Goal: Task Accomplishment & Management: Use online tool/utility

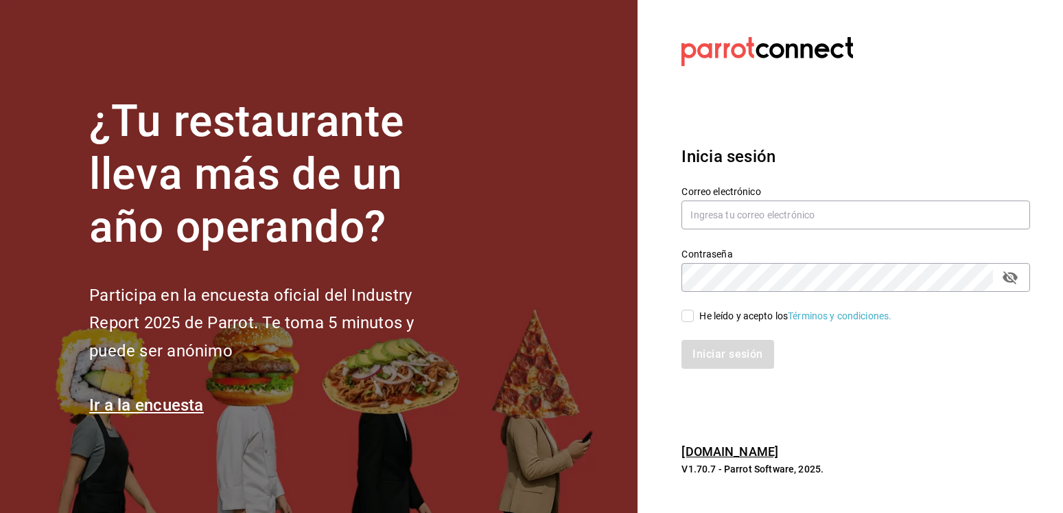
type input "mayra.hernandez@cafemoretto.com.mx"
drag, startPoint x: 432, startPoint y: 243, endPoint x: 472, endPoint y: 262, distance: 43.9
click at [432, 242] on h1 "¿Tu restaurante lleva más de un año operando?" at bounding box center [274, 174] width 371 height 158
click at [688, 317] on input "He leído y acepto los Términos y condiciones." at bounding box center [688, 316] width 12 height 12
checkbox input "true"
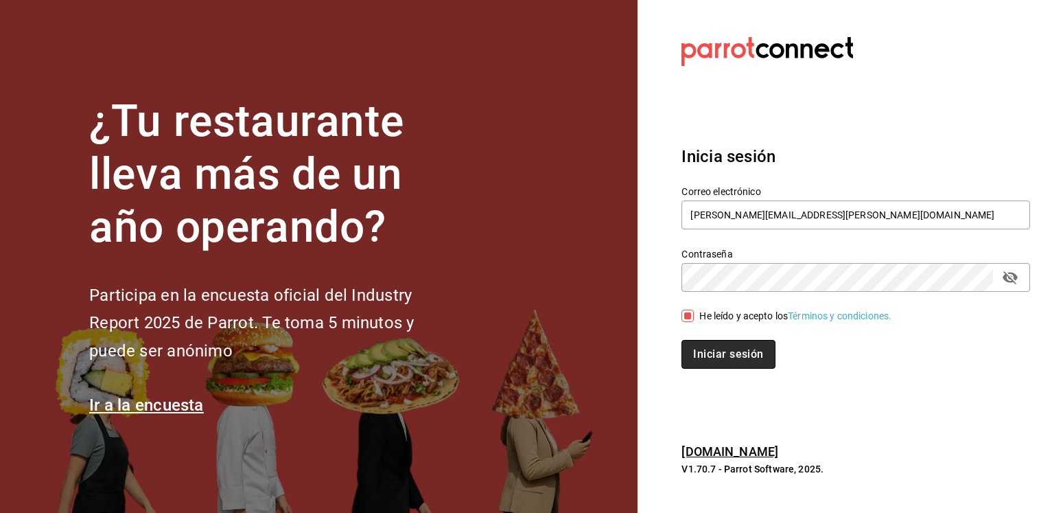
click at [710, 356] on button "Iniciar sesión" at bounding box center [728, 354] width 93 height 29
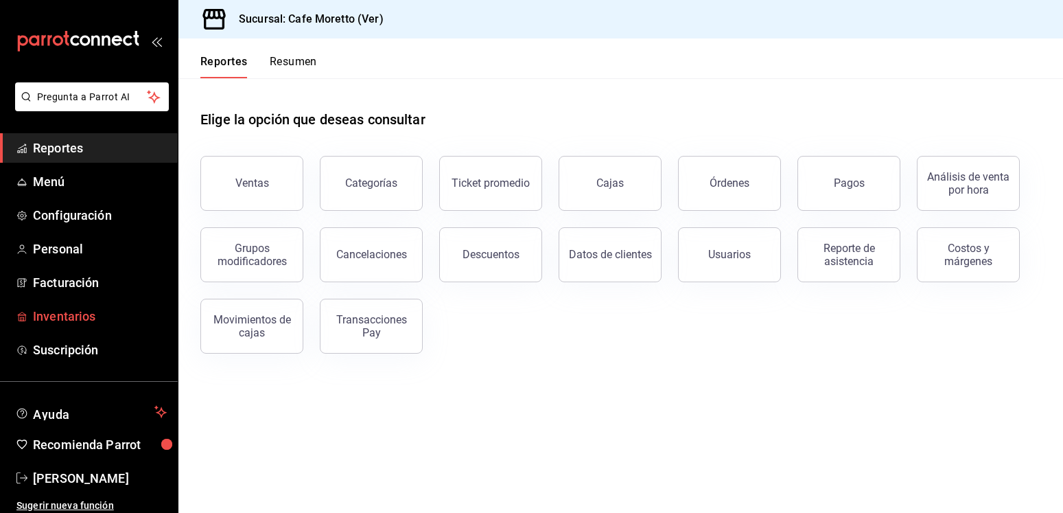
click at [45, 311] on span "Inventarios" at bounding box center [100, 316] width 134 height 19
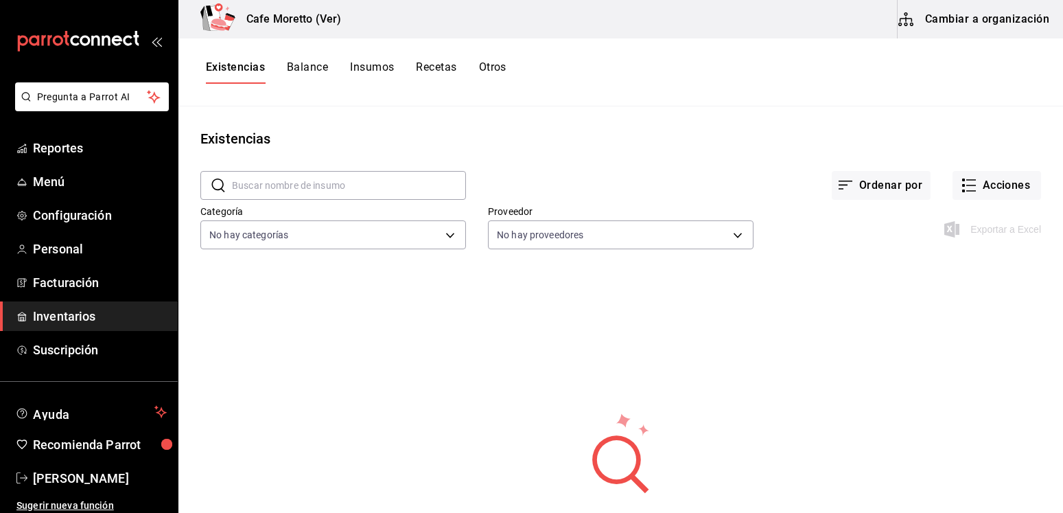
click at [361, 73] on button "Insumos" at bounding box center [372, 71] width 44 height 23
click at [965, 190] on icon "button" at bounding box center [969, 185] width 16 height 16
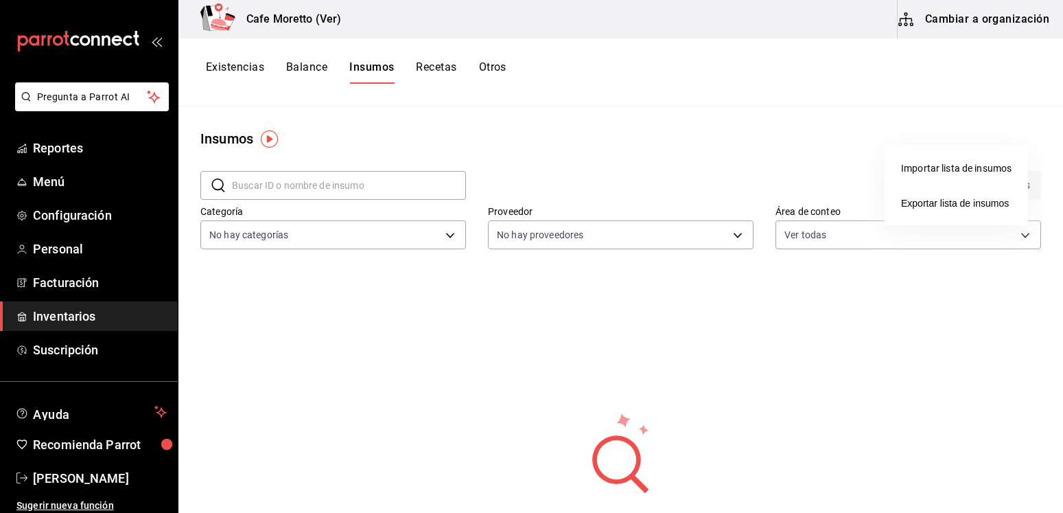
click at [787, 84] on div at bounding box center [531, 256] width 1063 height 513
click at [259, 191] on input "text" at bounding box center [349, 185] width 234 height 27
click at [698, 191] on div "Proveedor No hay proveedores" at bounding box center [610, 218] width 288 height 70
click at [973, 24] on button "Cambiar a organización" at bounding box center [975, 19] width 154 height 38
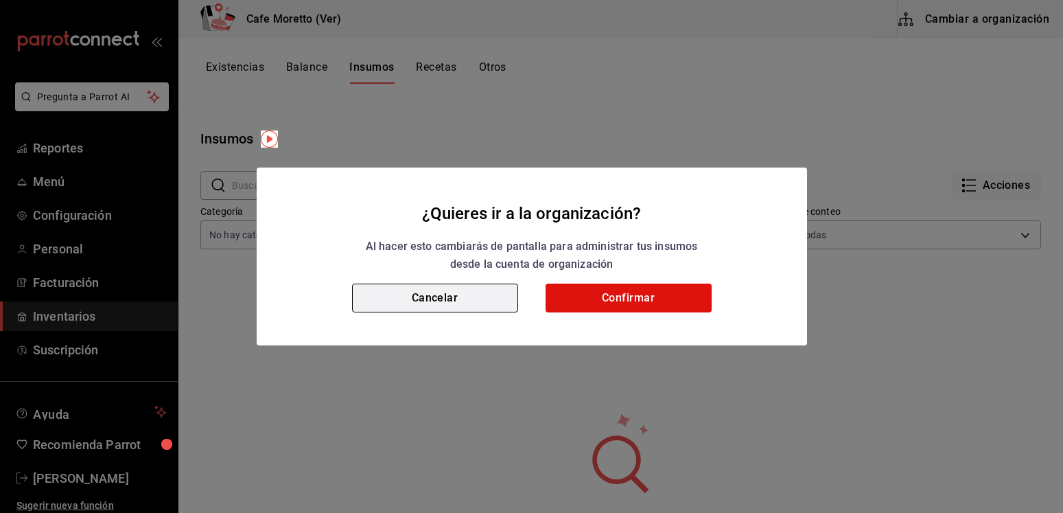
drag, startPoint x: 427, startPoint y: 296, endPoint x: 433, endPoint y: 292, distance: 7.1
click at [428, 295] on button "Cancelar" at bounding box center [435, 298] width 166 height 29
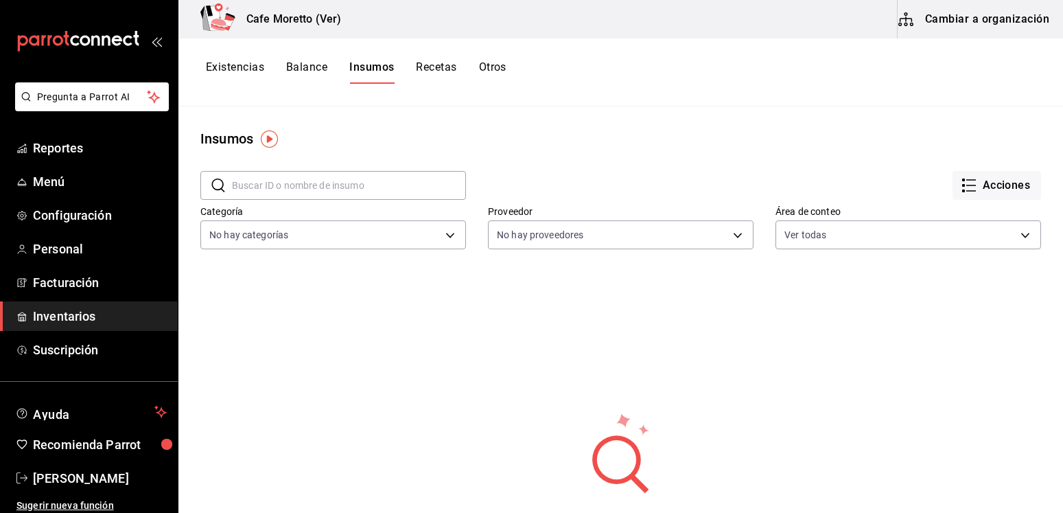
click at [33, 325] on link "Inventarios" at bounding box center [89, 316] width 178 height 30
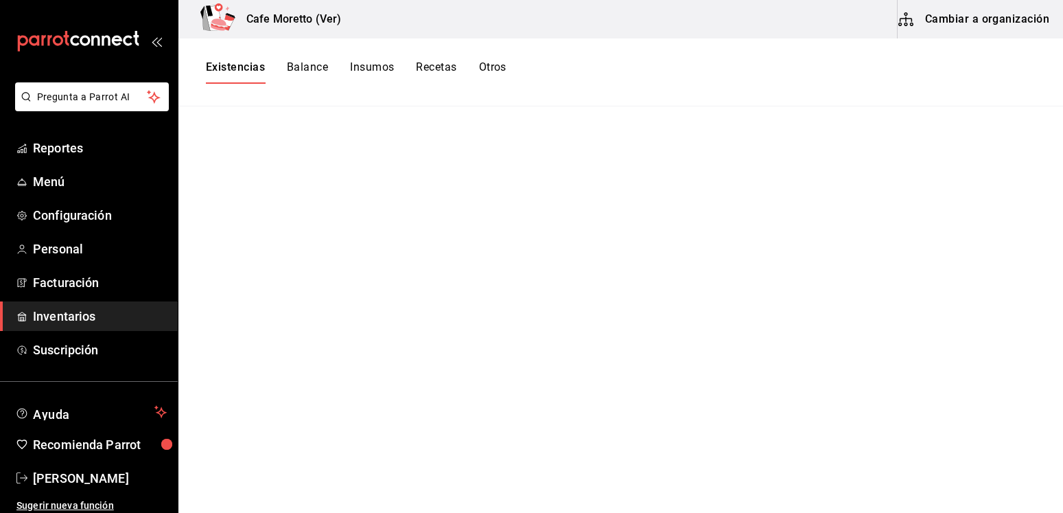
click at [41, 320] on span "Inventarios" at bounding box center [100, 316] width 134 height 19
click at [368, 67] on button "Insumos" at bounding box center [372, 71] width 44 height 23
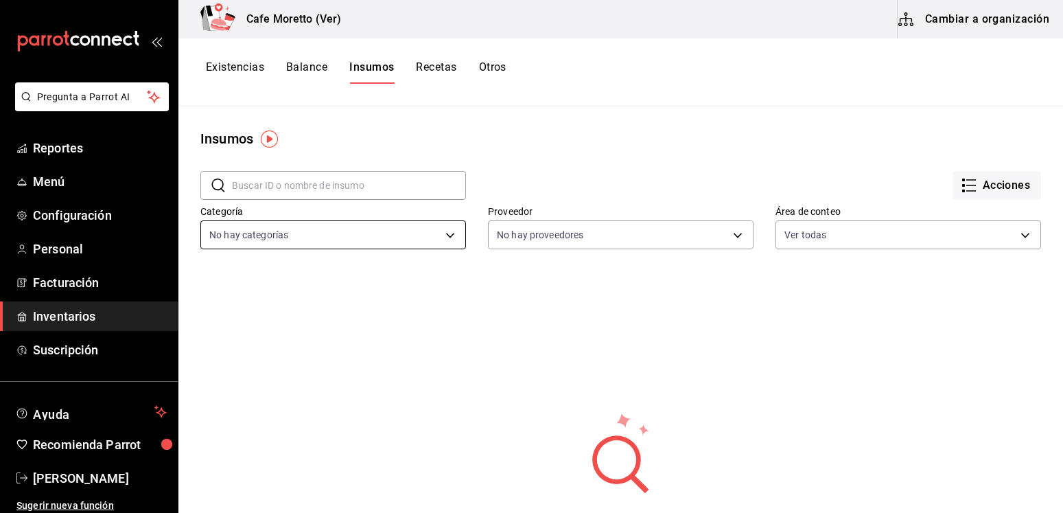
click at [271, 238] on body "Pregunta a Parrot AI Reportes Menú Configuración Personal Facturación Inventari…" at bounding box center [531, 251] width 1063 height 503
drag, startPoint x: 572, startPoint y: 321, endPoint x: 585, endPoint y: 318, distance: 13.3
click at [578, 321] on div at bounding box center [531, 256] width 1063 height 513
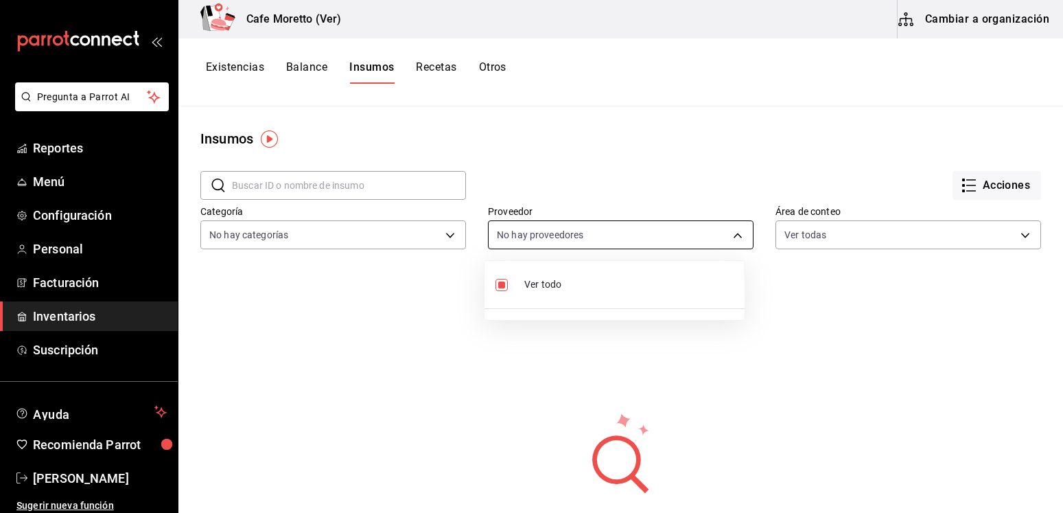
click at [736, 238] on body "Pregunta a Parrot AI Reportes Menú Configuración Personal Facturación Inventari…" at bounding box center [531, 251] width 1063 height 503
click at [1006, 240] on div at bounding box center [531, 256] width 1063 height 513
click at [1006, 240] on body "Pregunta a Parrot AI Reportes Menú Configuración Personal Facturación Inventari…" at bounding box center [531, 251] width 1063 height 503
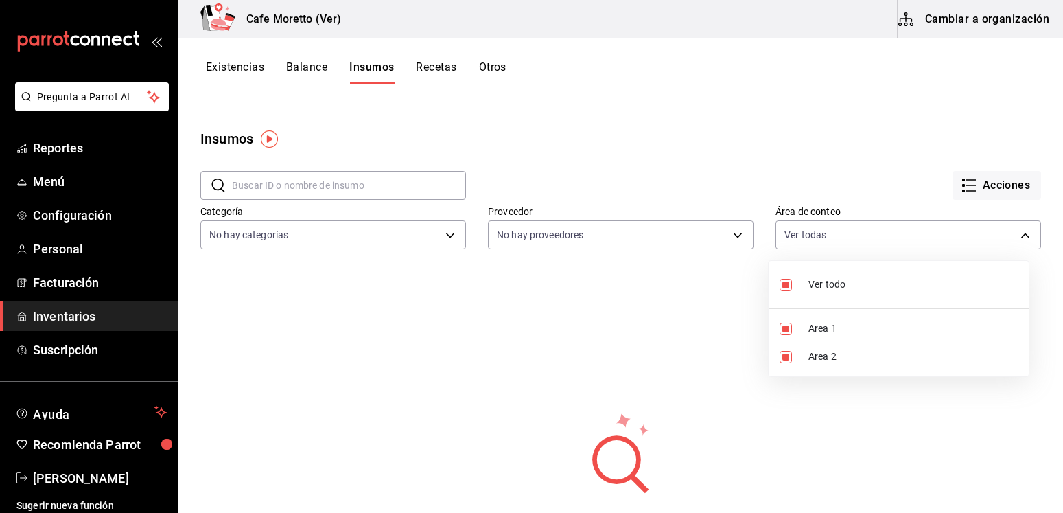
drag, startPoint x: 927, startPoint y: 406, endPoint x: 608, endPoint y: 252, distance: 354.6
click at [927, 406] on div at bounding box center [531, 256] width 1063 height 513
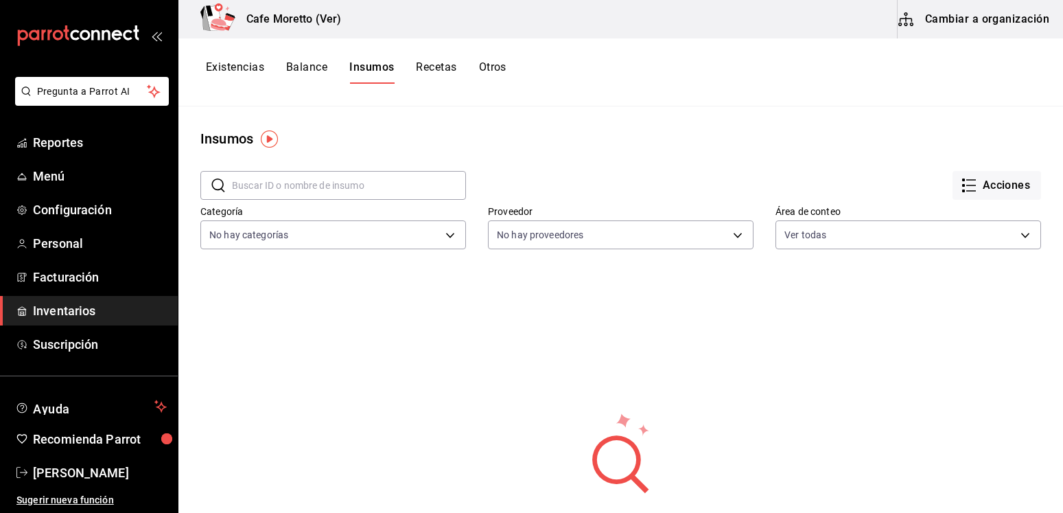
click at [436, 73] on button "Recetas" at bounding box center [436, 71] width 41 height 23
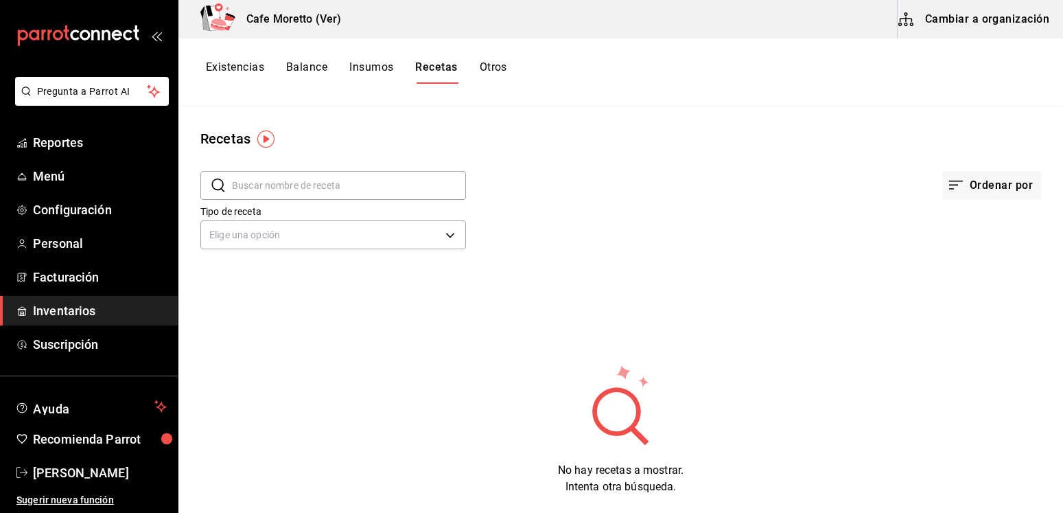
click at [320, 67] on button "Balance" at bounding box center [306, 71] width 41 height 23
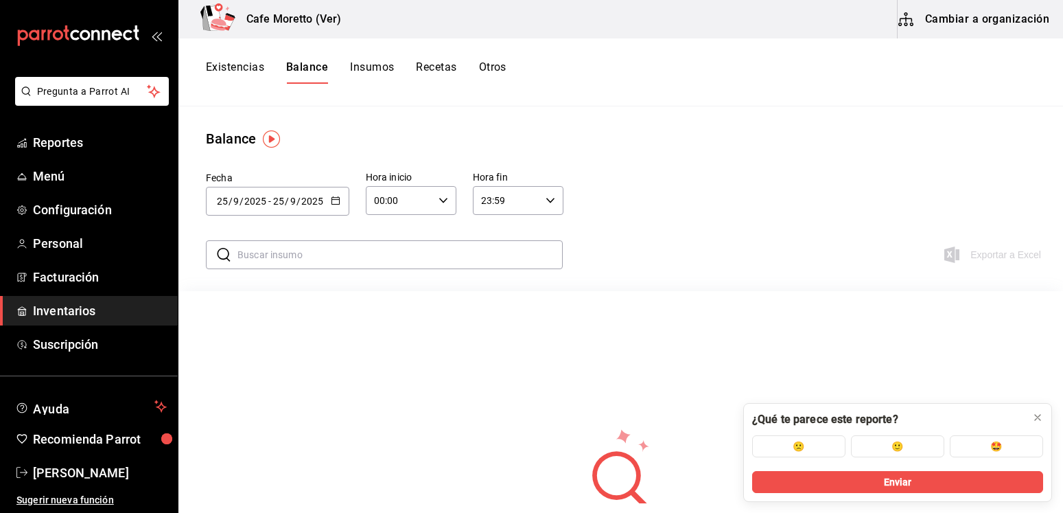
click at [385, 71] on button "Insumos" at bounding box center [372, 71] width 44 height 23
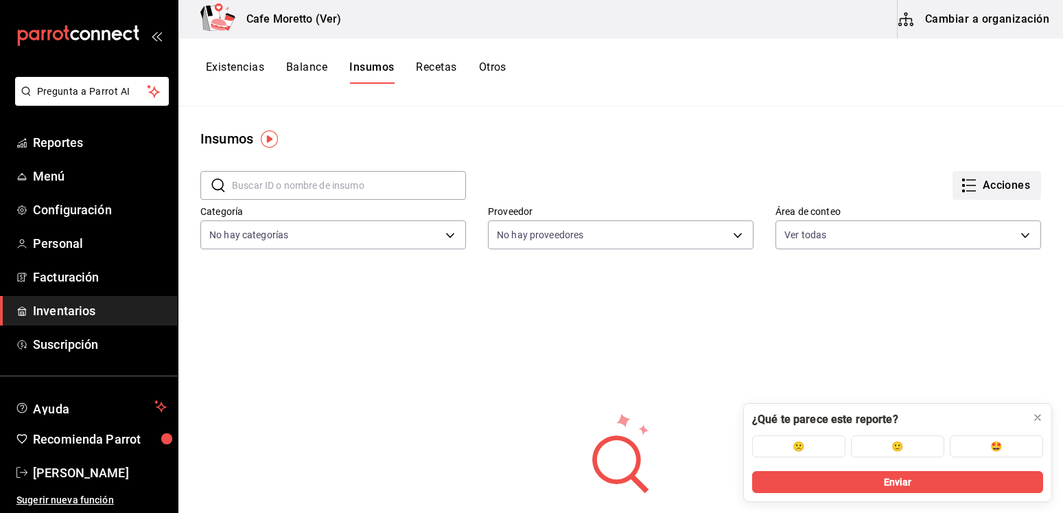
click at [961, 184] on icon "button" at bounding box center [969, 185] width 16 height 16
click at [958, 171] on div "Importar lista de insumos" at bounding box center [956, 168] width 111 height 14
click at [0, 0] on input "Importar lista de insumos" at bounding box center [0, 0] width 0 height 0
click at [995, 170] on div "Importar lista de insumos" at bounding box center [956, 168] width 111 height 14
click at [0, 0] on input "Importar lista de insumos" at bounding box center [0, 0] width 0 height 0
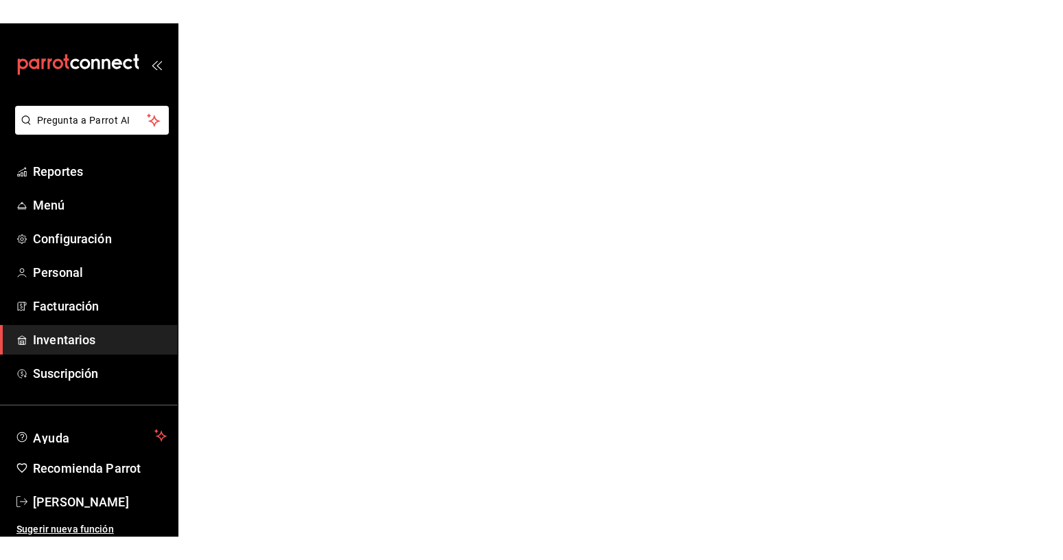
scroll to position [5, 0]
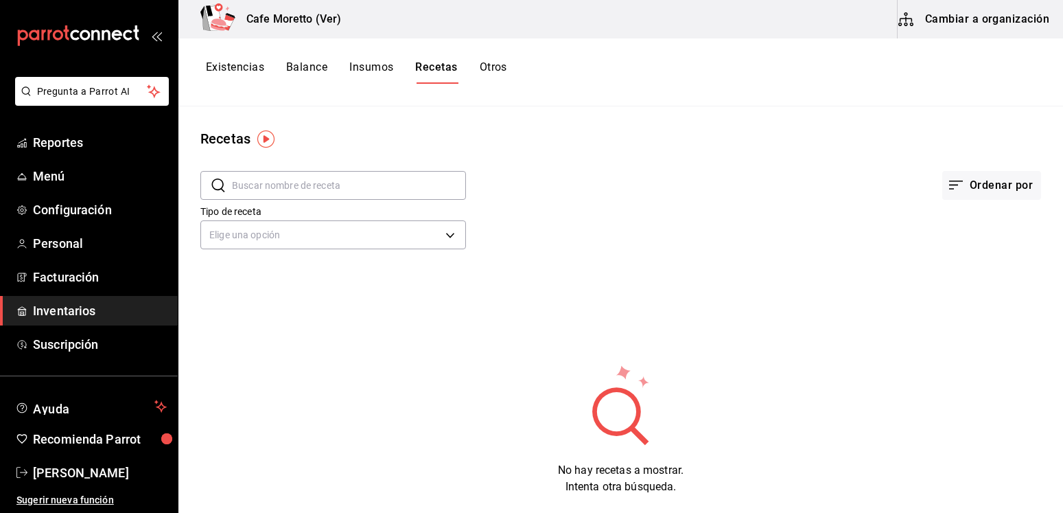
click at [69, 310] on span "Inventarios" at bounding box center [100, 310] width 134 height 19
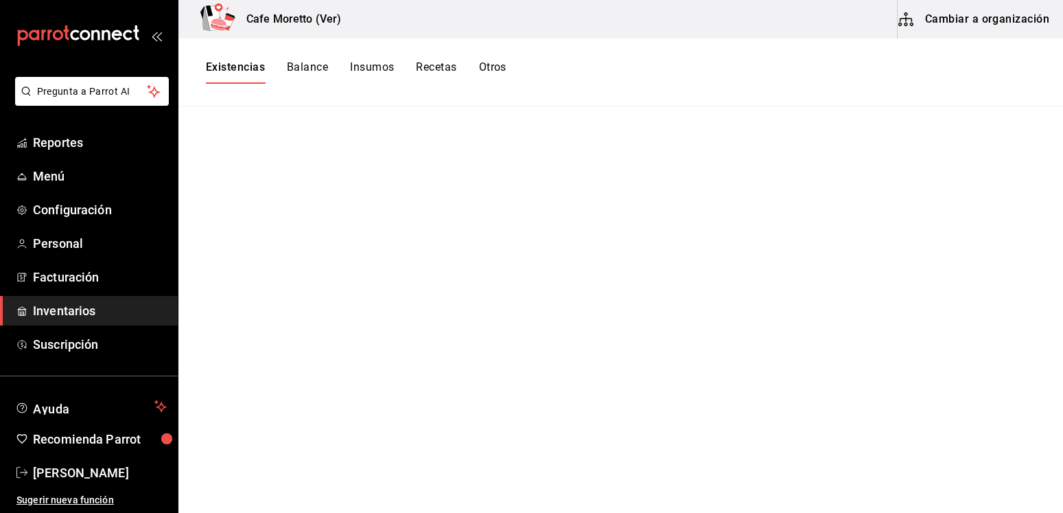
click at [382, 75] on button "Insumos" at bounding box center [372, 71] width 44 height 23
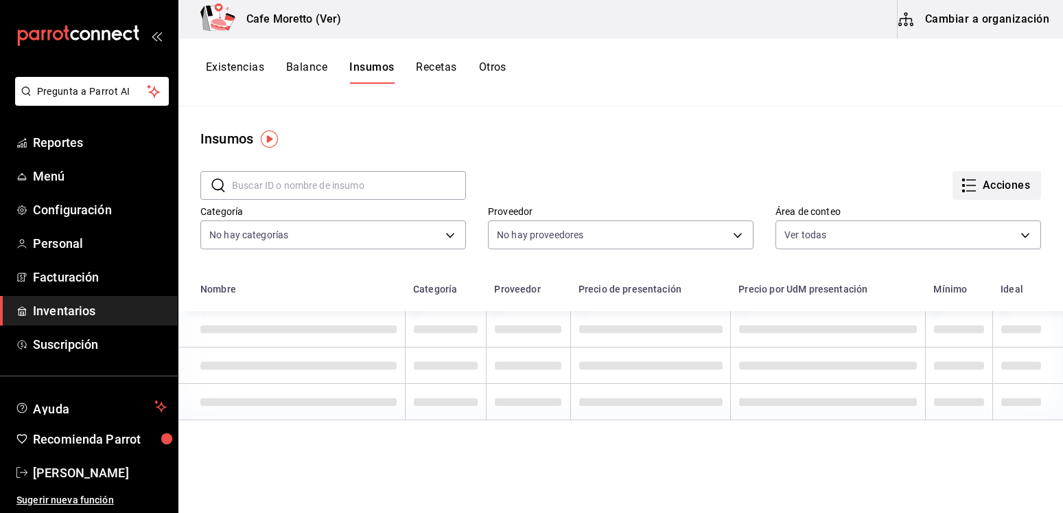
click at [961, 190] on icon "button" at bounding box center [969, 185] width 16 height 16
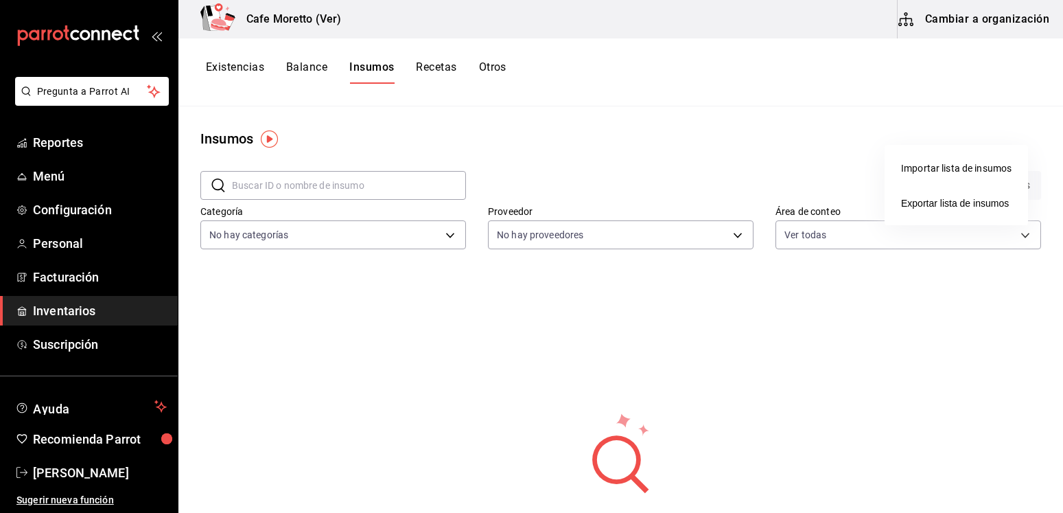
click at [960, 169] on div "Importar lista de insumos" at bounding box center [956, 168] width 111 height 14
click at [0, 0] on input "Importar lista de insumos" at bounding box center [0, 0] width 0 height 0
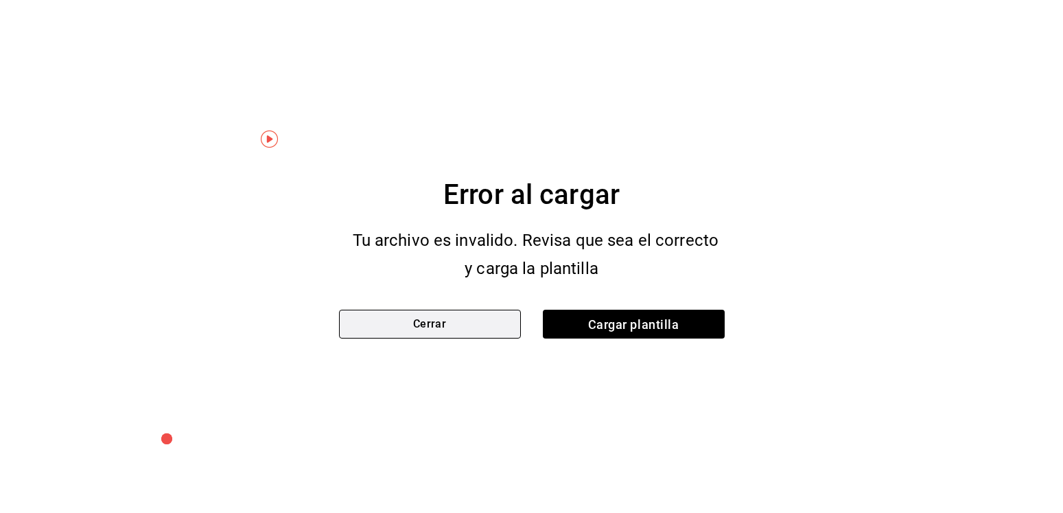
click at [455, 322] on button "Cerrar" at bounding box center [430, 324] width 182 height 29
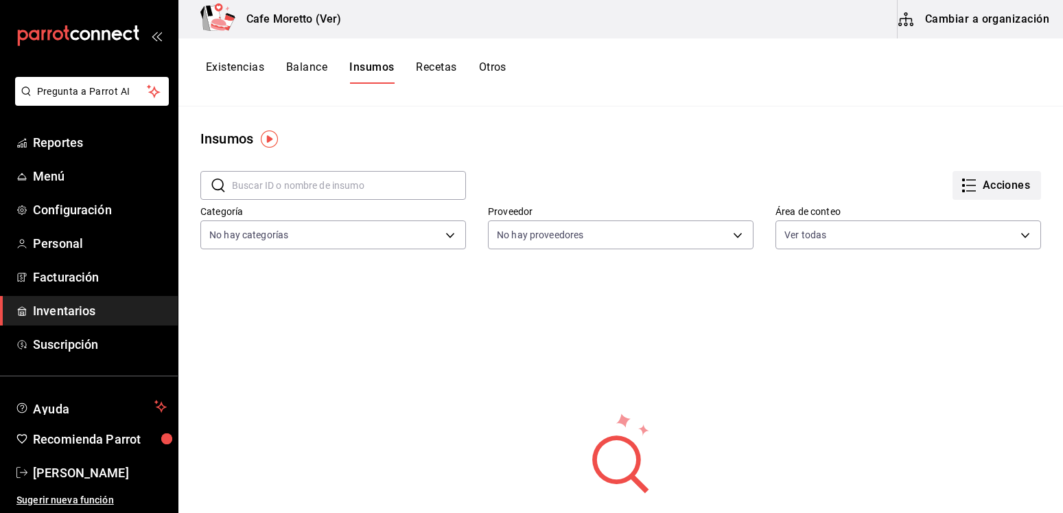
click at [962, 185] on rect "button" at bounding box center [963, 185] width 3 height 3
click at [945, 172] on div "Importar lista de insumos" at bounding box center [956, 168] width 111 height 14
click at [0, 0] on input "Importar lista de insumos" at bounding box center [0, 0] width 0 height 0
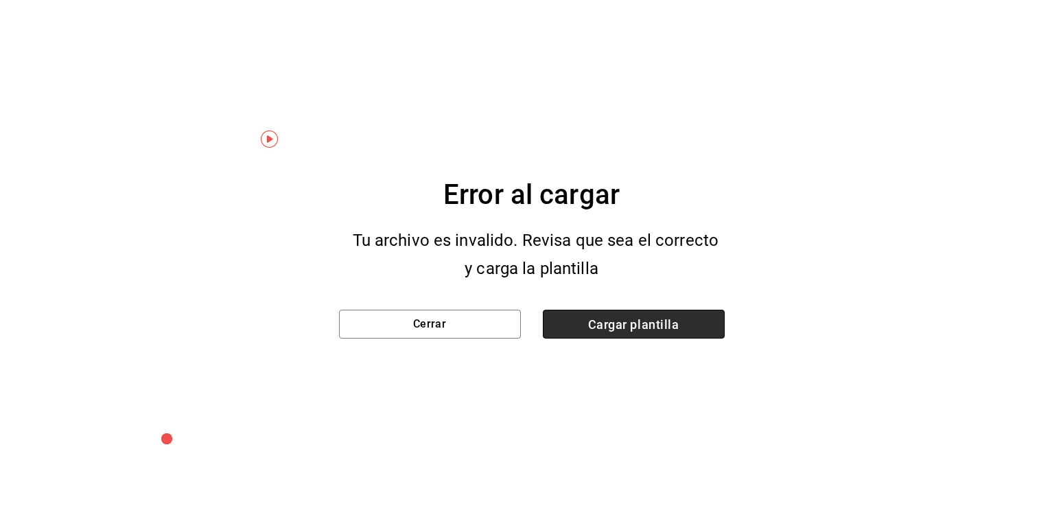
click at [642, 335] on span "Cargar plantilla" at bounding box center [634, 324] width 182 height 29
click at [0, 0] on input "Cargar plantilla" at bounding box center [0, 0] width 0 height 0
click at [645, 324] on span "Cargar plantilla" at bounding box center [634, 324] width 182 height 29
click at [0, 0] on input "Cargar plantilla" at bounding box center [0, 0] width 0 height 0
